Goal: Information Seeking & Learning: Learn about a topic

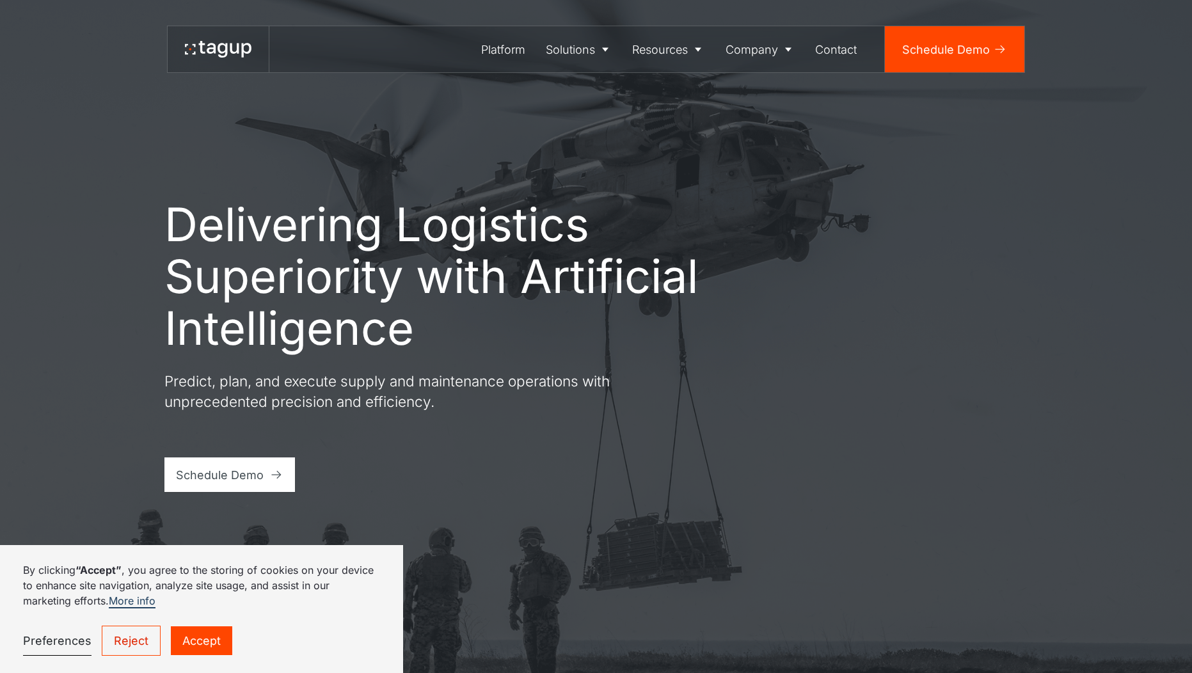
click at [208, 635] on link "Accept" at bounding box center [201, 640] width 61 height 29
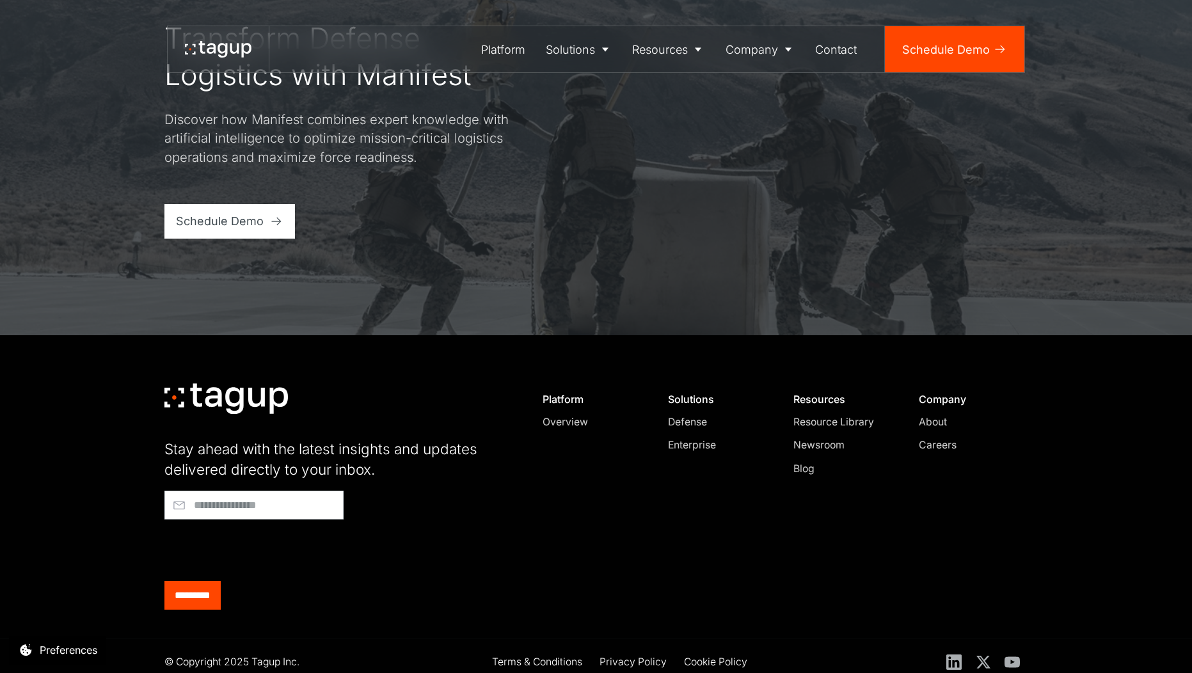
scroll to position [5462, 0]
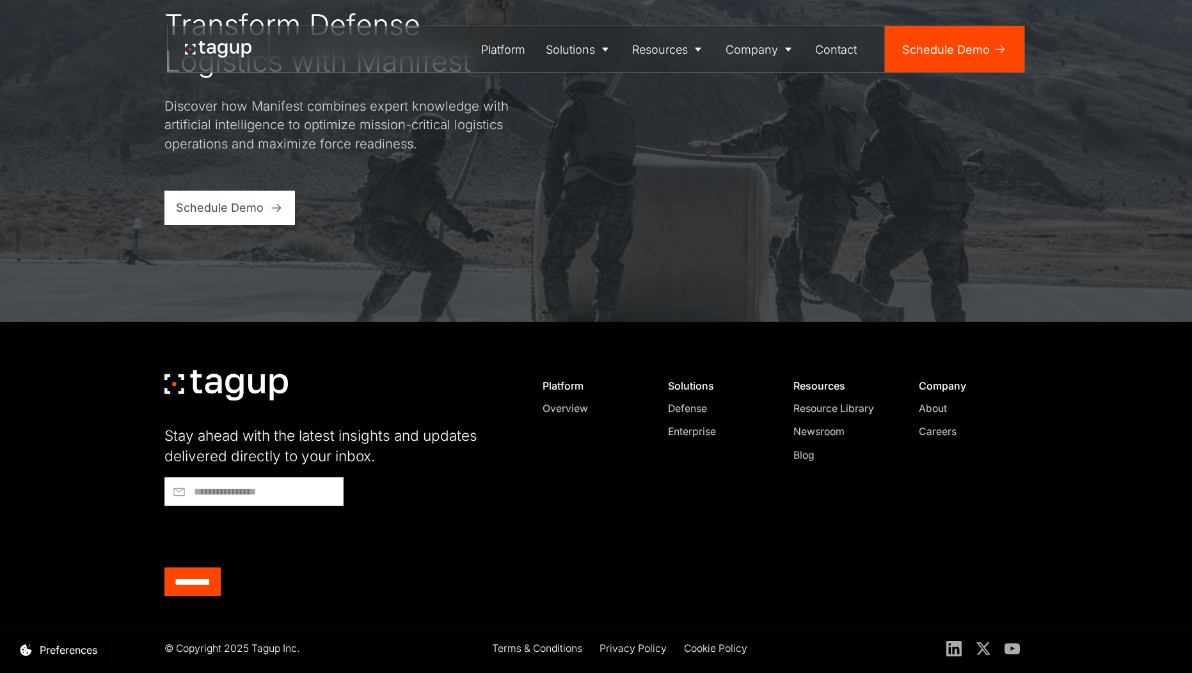
click at [932, 409] on div "About" at bounding box center [968, 408] width 98 height 15
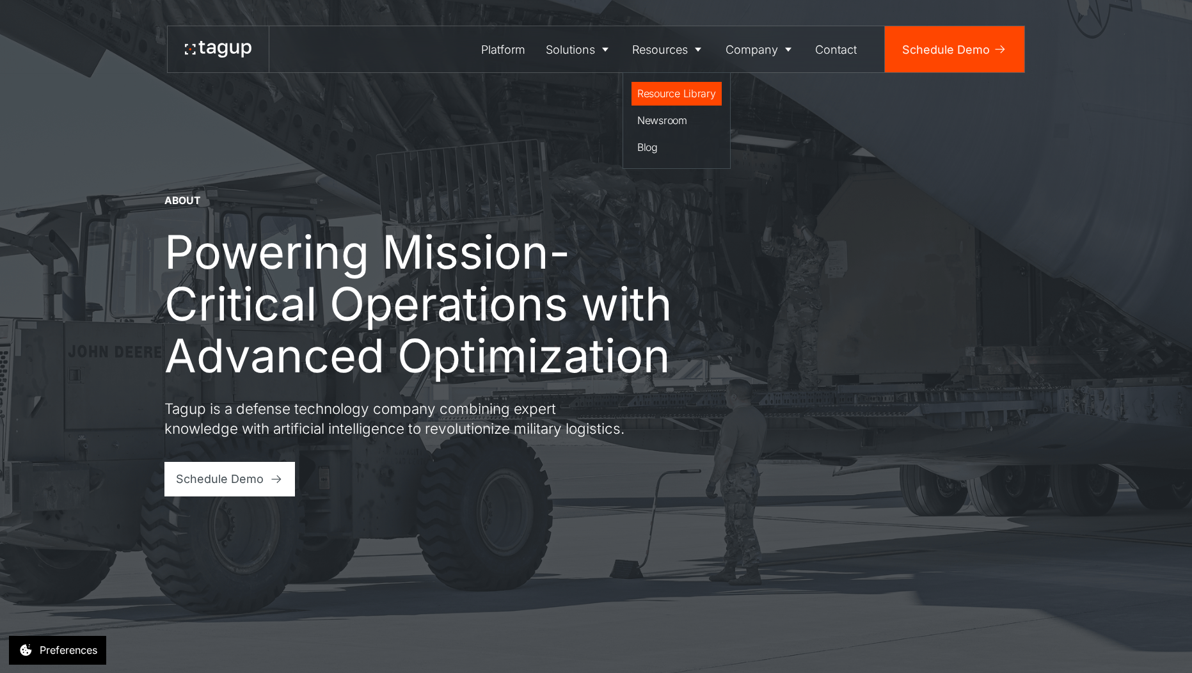
click at [663, 93] on div "Resource Library" at bounding box center [676, 93] width 79 height 15
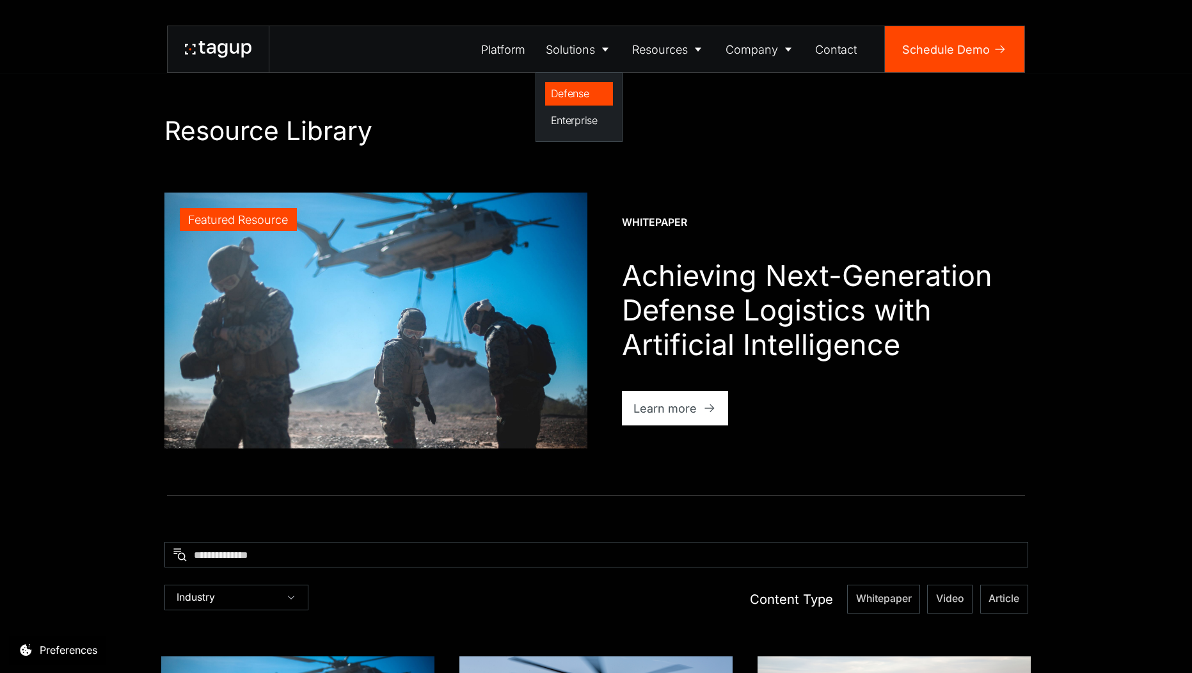
click at [578, 98] on div "Defense" at bounding box center [579, 93] width 57 height 15
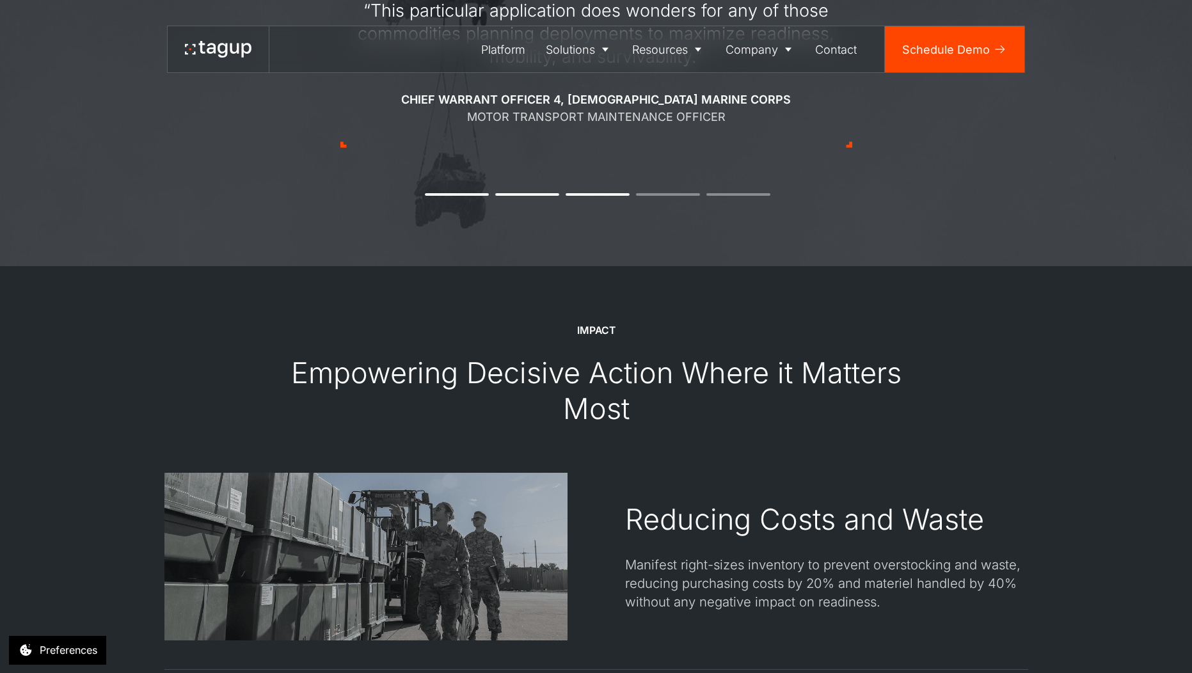
scroll to position [1224, 0]
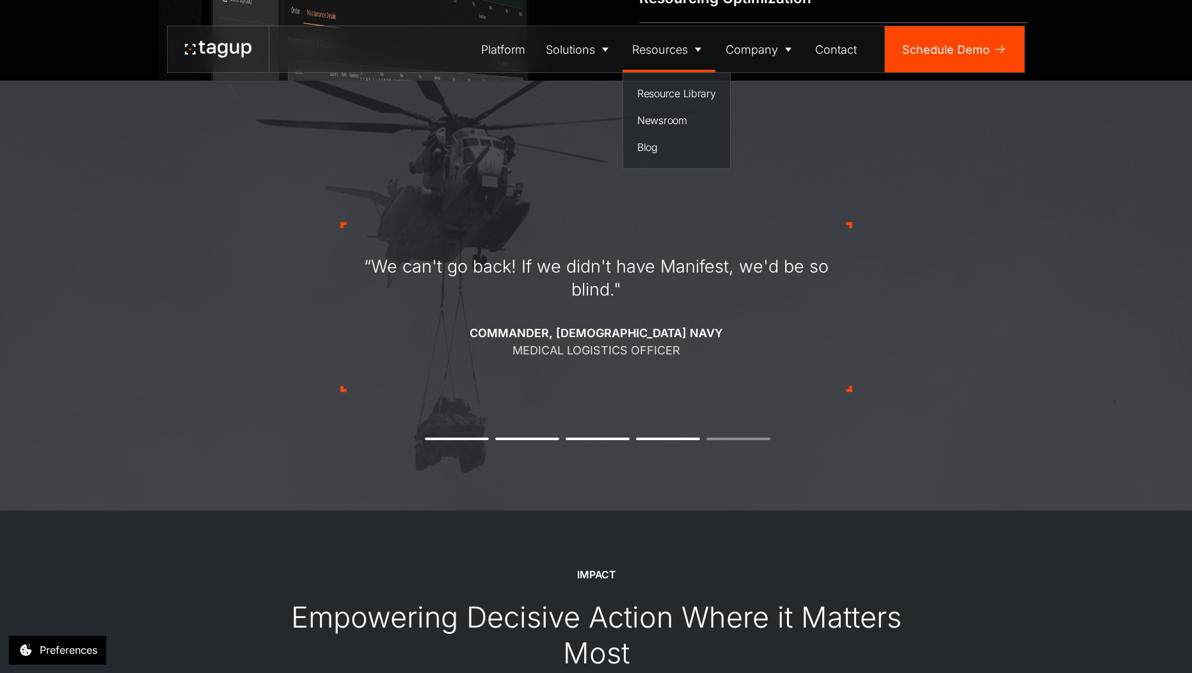
click at [702, 44] on icon at bounding box center [698, 49] width 13 height 13
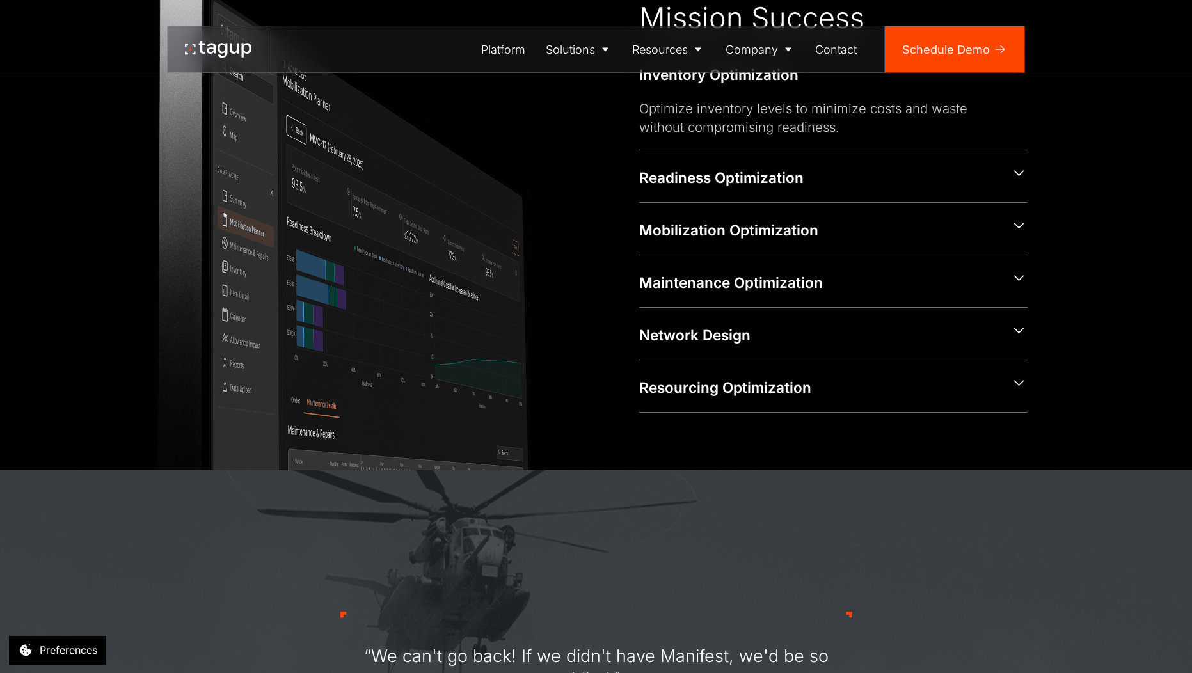
scroll to position [584, 0]
